Goal: Task Accomplishment & Management: Complete application form

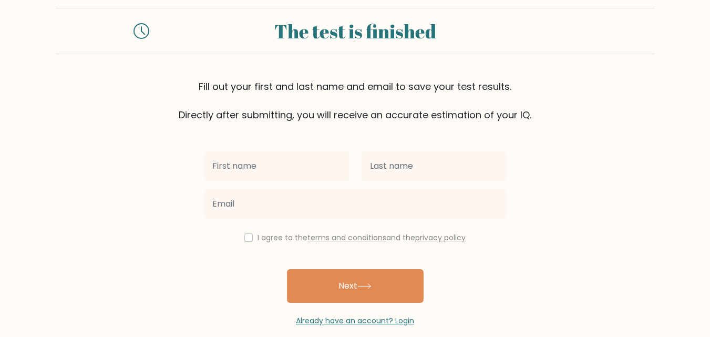
scroll to position [32, 0]
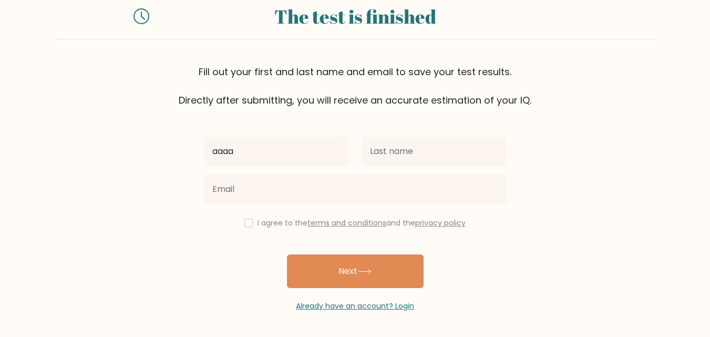
type input "aaaa"
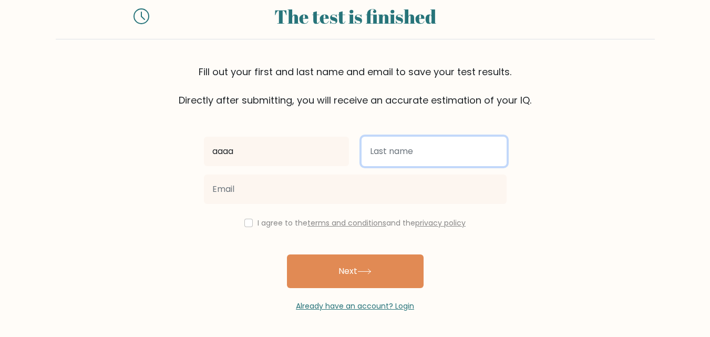
click at [380, 147] on input "text" at bounding box center [434, 151] width 145 height 29
type input "ssss"
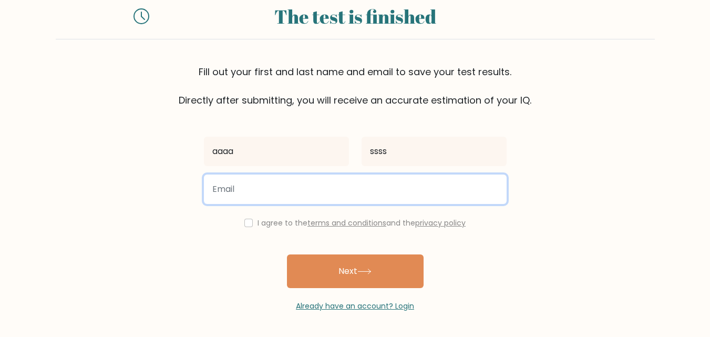
click at [306, 188] on input "email" at bounding box center [355, 189] width 303 height 29
type input "[EMAIL_ADDRESS][DOMAIN_NAME]"
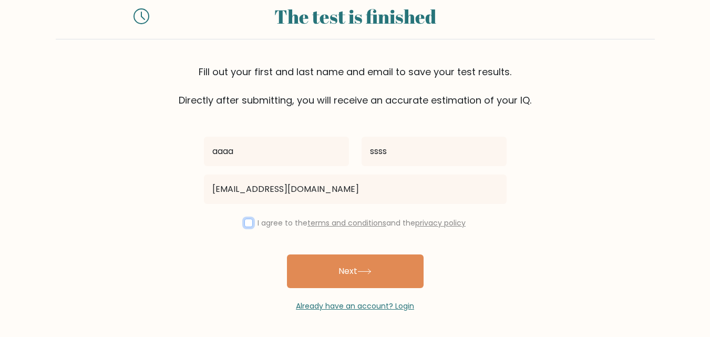
click at [246, 225] on input "checkbox" at bounding box center [248, 223] width 8 height 8
checkbox input "true"
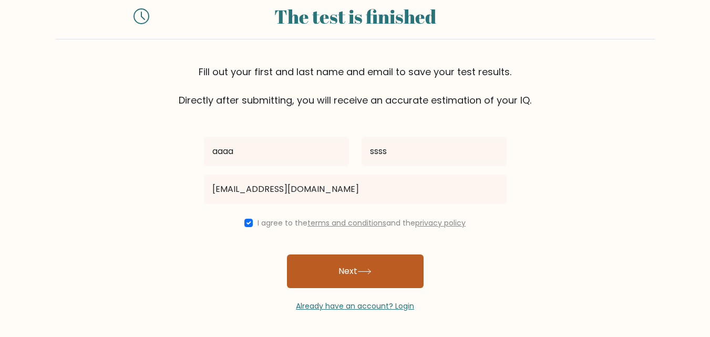
click at [331, 270] on button "Next" at bounding box center [355, 271] width 137 height 34
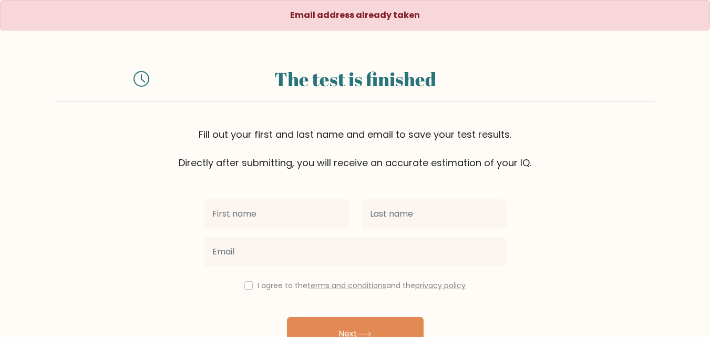
click at [297, 223] on input "text" at bounding box center [276, 213] width 145 height 29
type input "aaaa"
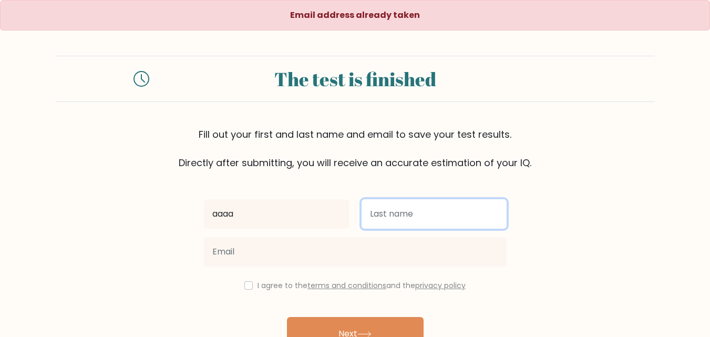
click at [394, 221] on input "text" at bounding box center [434, 213] width 145 height 29
type input "ssss"
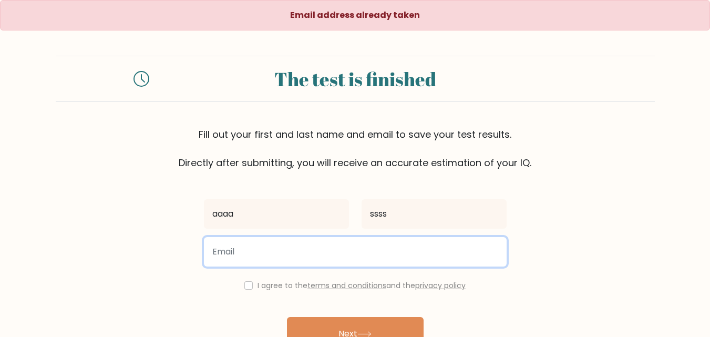
click at [383, 258] on input "email" at bounding box center [355, 251] width 303 height 29
type input "qyhjsk@gmail.com"
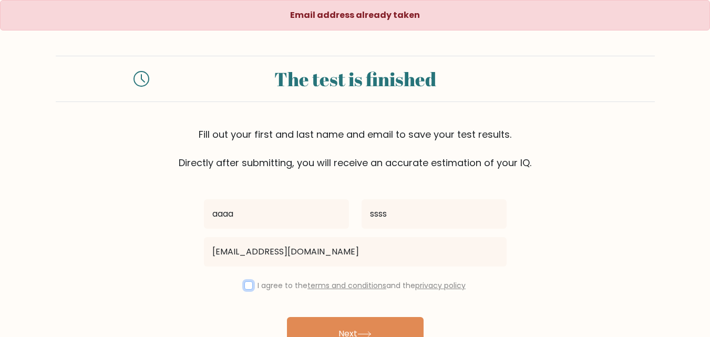
click at [245, 282] on input "checkbox" at bounding box center [248, 285] width 8 height 8
checkbox input "true"
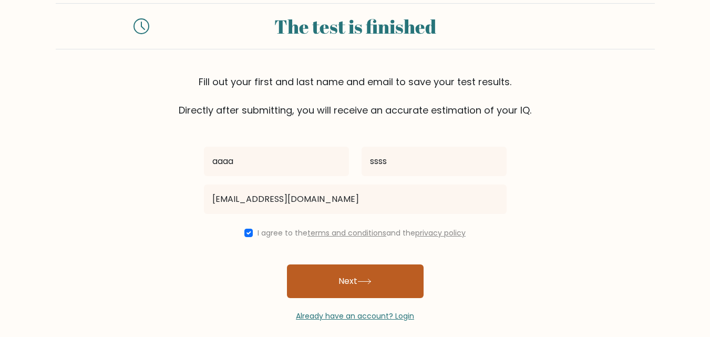
click at [353, 281] on button "Next" at bounding box center [355, 281] width 137 height 34
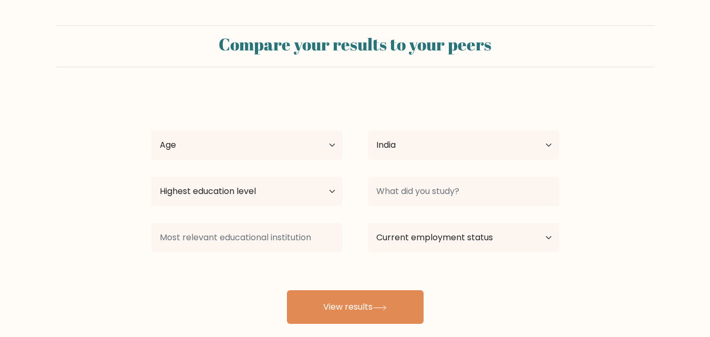
select select "IN"
click at [326, 148] on select "Age Under 18 years old 18-24 years old 25-34 years old 35-44 years old 45-54 ye…" at bounding box center [246, 144] width 191 height 29
select select "18_24"
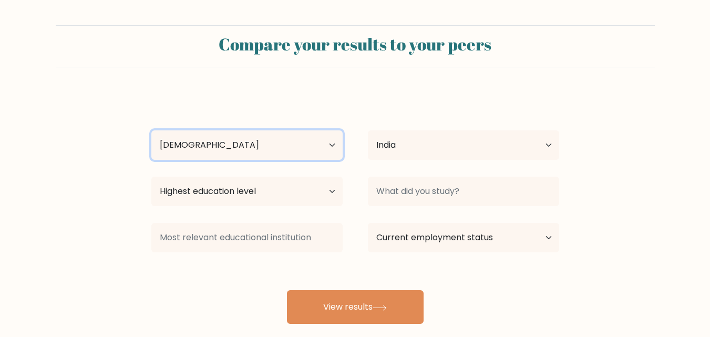
click at [151, 130] on select "Age Under 18 years old 18-24 years old 25-34 years old 35-44 years old 45-54 ye…" at bounding box center [246, 144] width 191 height 29
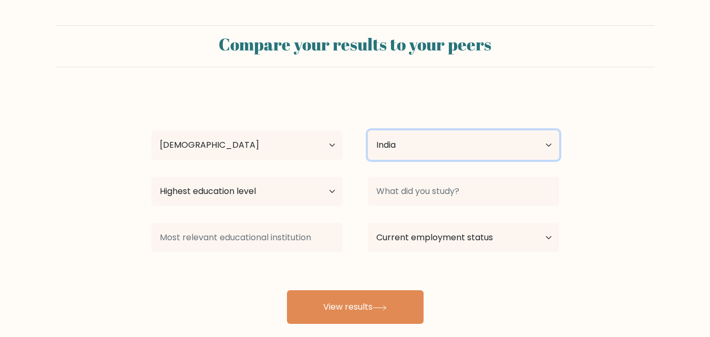
click at [435, 141] on select "Country Afghanistan Albania Algeria American Samoa Andorra Angola Anguilla Anta…" at bounding box center [463, 144] width 191 height 29
select select "GY"
click at [368, 130] on select "Country Afghanistan Albania Algeria American Samoa Andorra Angola Anguilla Anta…" at bounding box center [463, 144] width 191 height 29
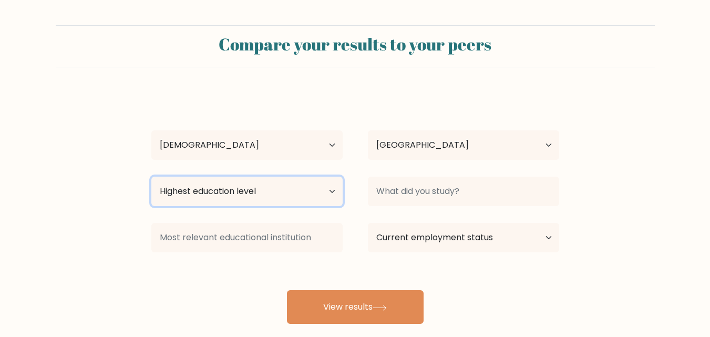
click at [253, 191] on select "Highest education level No schooling Primary Lower Secondary Upper Secondary Oc…" at bounding box center [246, 191] width 191 height 29
select select "doctoral_degree"
click at [151, 177] on select "Highest education level No schooling Primary Lower Secondary Upper Secondary Oc…" at bounding box center [246, 191] width 191 height 29
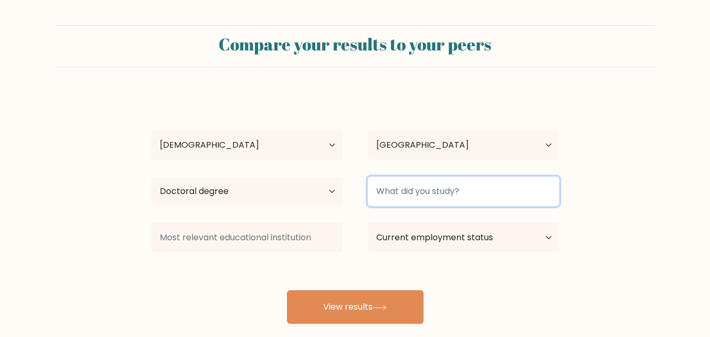
click at [453, 193] on input at bounding box center [463, 191] width 191 height 29
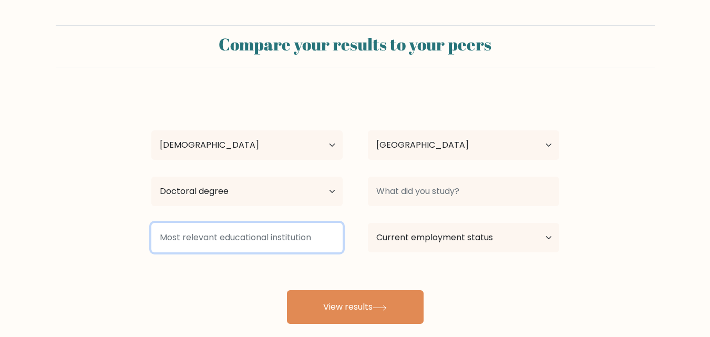
click at [317, 234] on input at bounding box center [246, 237] width 191 height 29
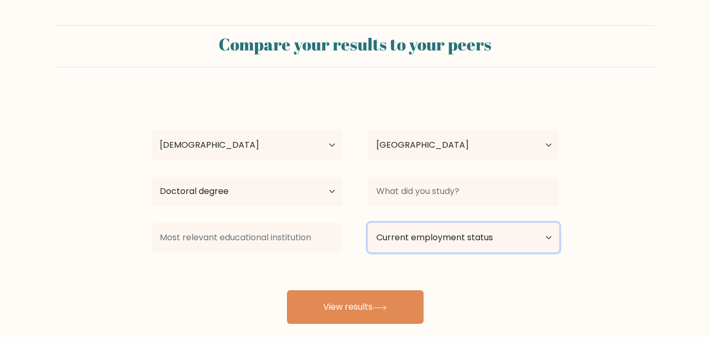
drag, startPoint x: 449, startPoint y: 232, endPoint x: 354, endPoint y: 213, distance: 97.1
click at [448, 232] on select "Current employment status Employed Student Retired Other / prefer not to answer" at bounding box center [463, 237] width 191 height 29
